Goal: Download file/media

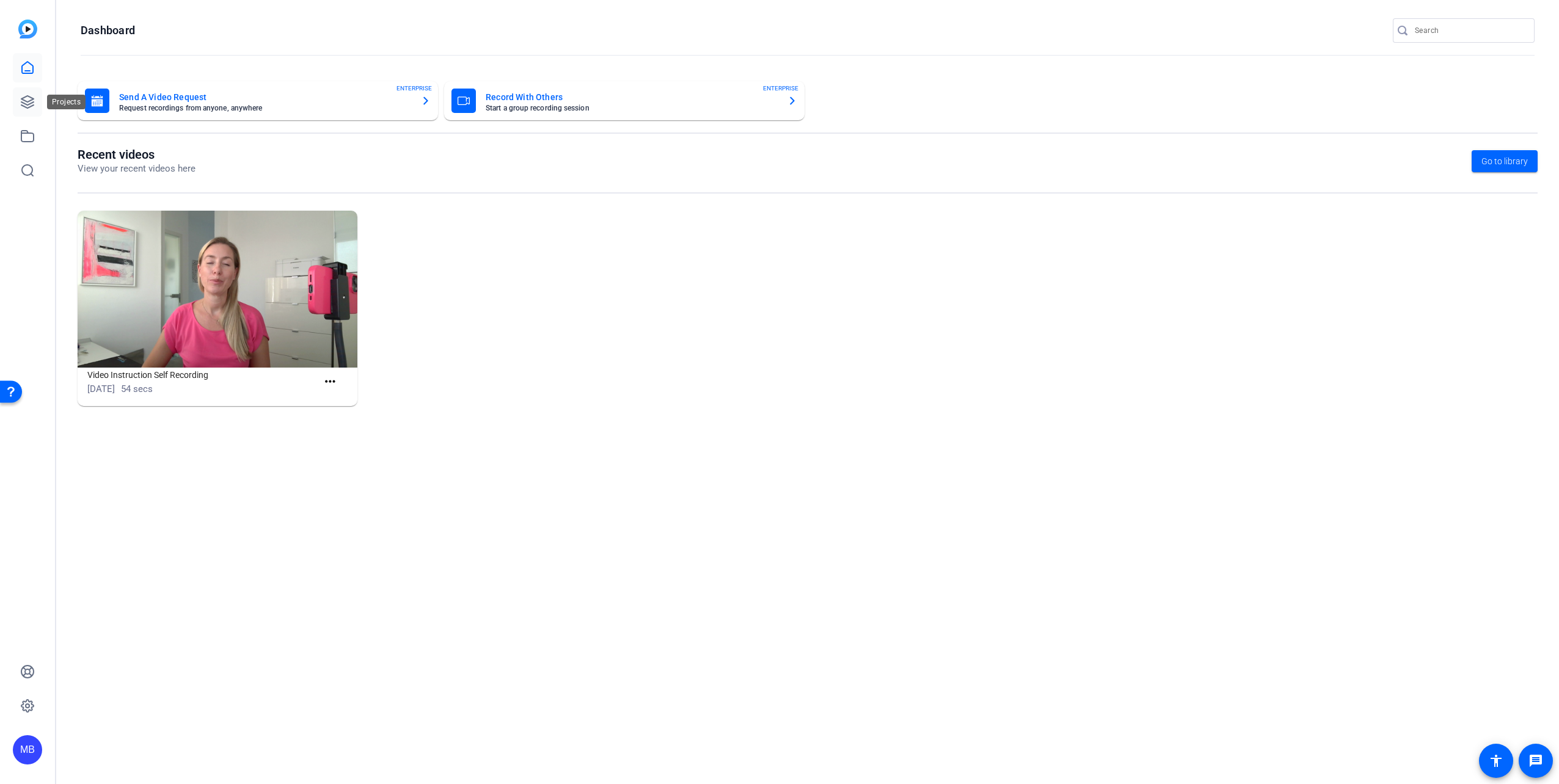
click at [33, 100] on icon at bounding box center [28, 102] width 15 height 15
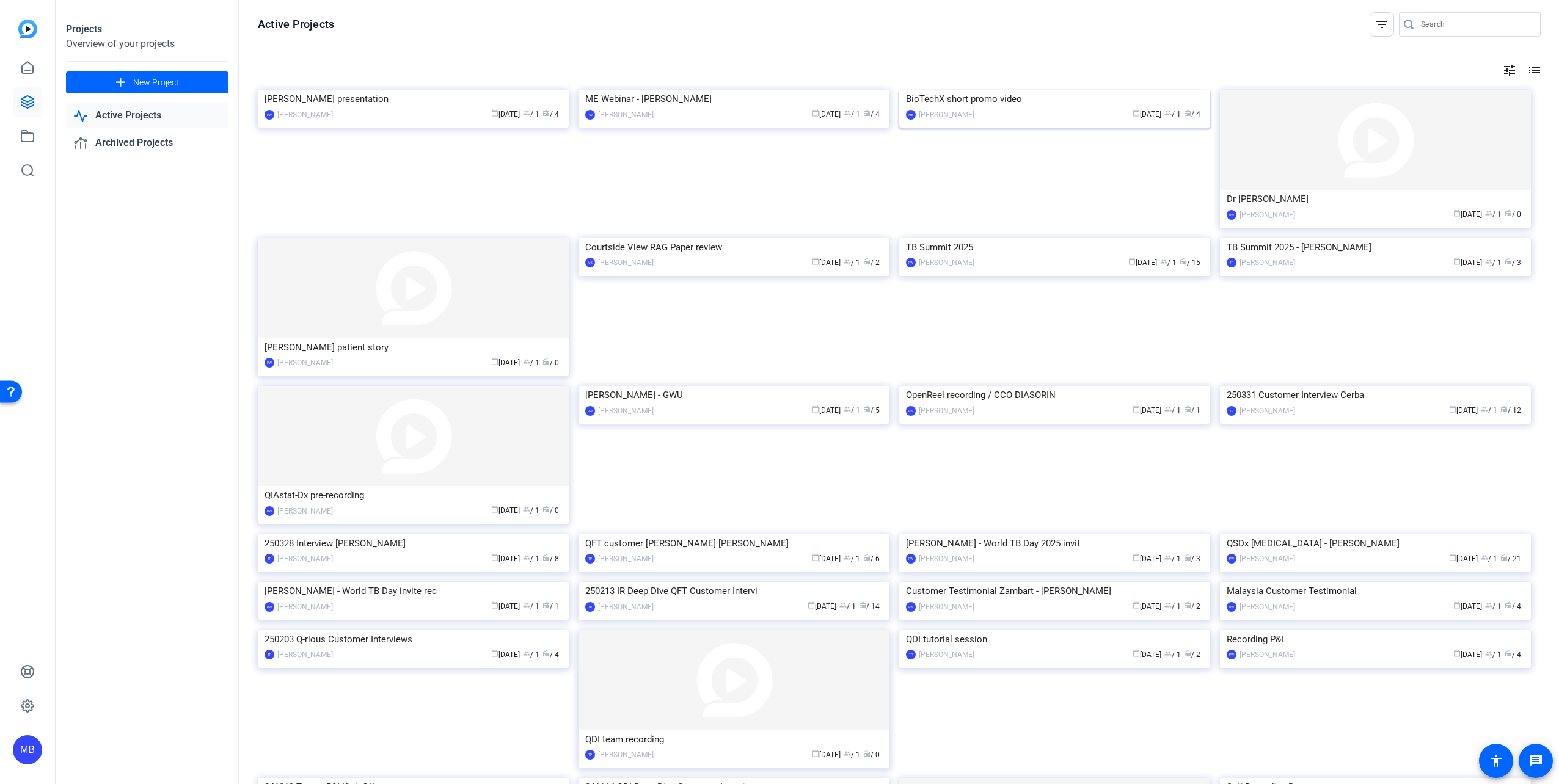
click at [1005, 89] on img at bounding box center [1054, 89] width 310 height 0
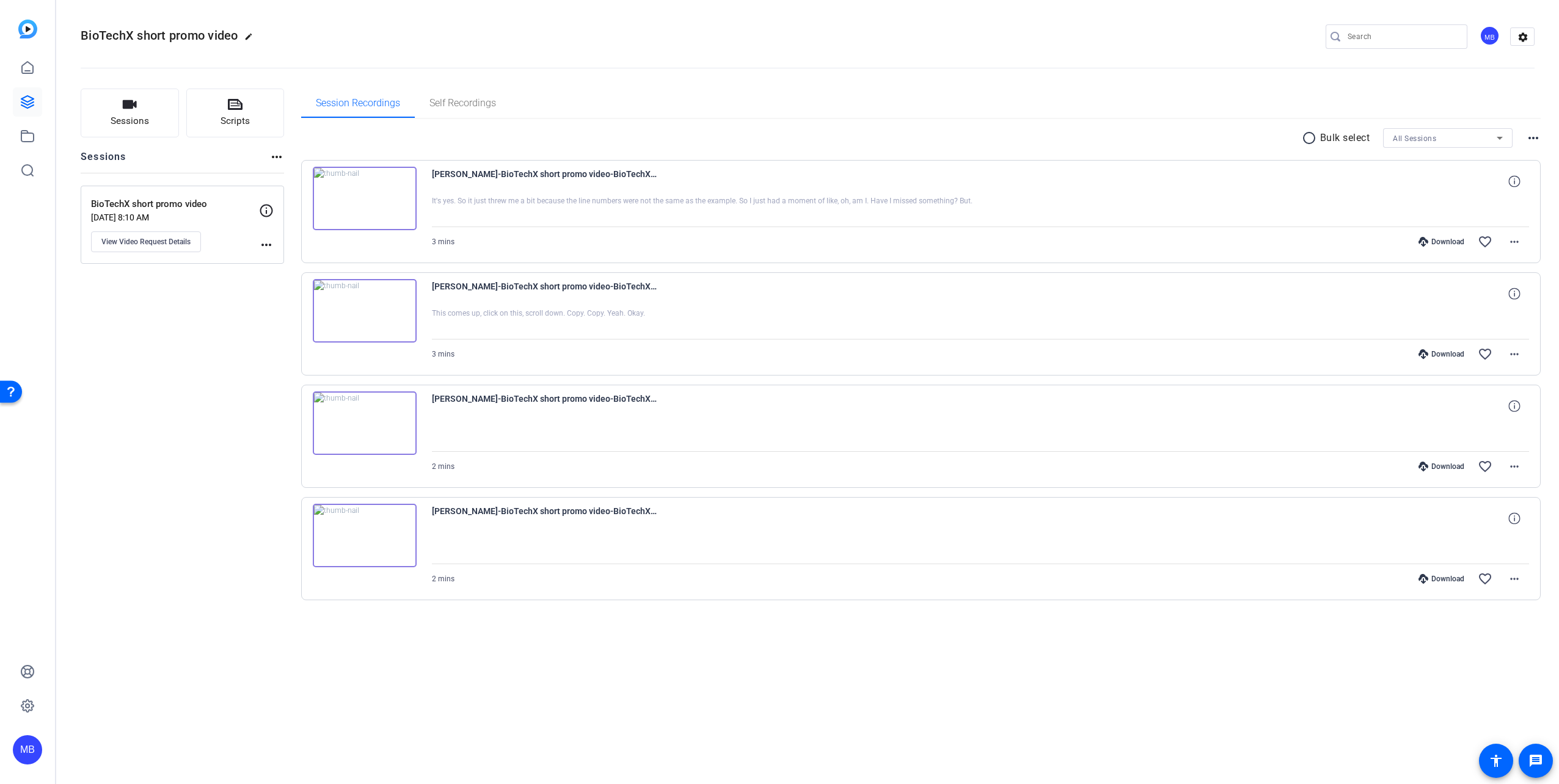
click at [1444, 242] on div "Download" at bounding box center [1440, 242] width 58 height 10
